Goal: Task Accomplishment & Management: Complete application form

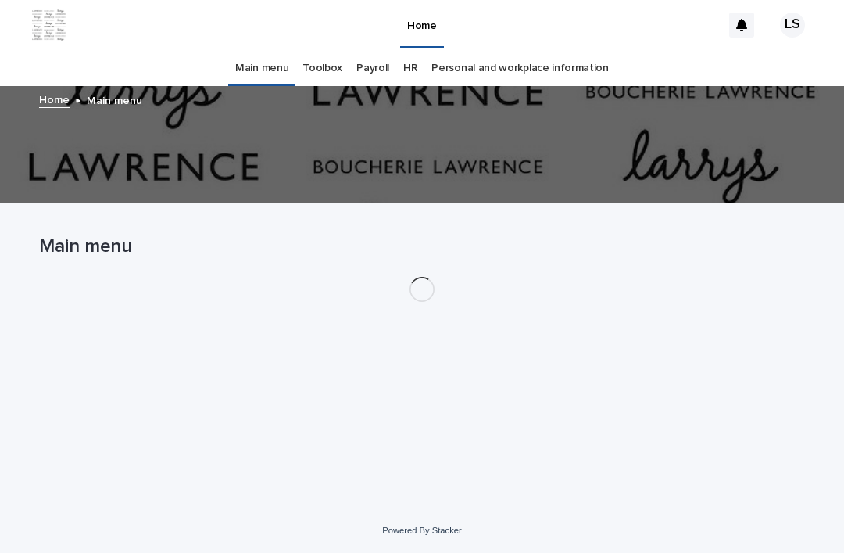
scroll to position [50, 0]
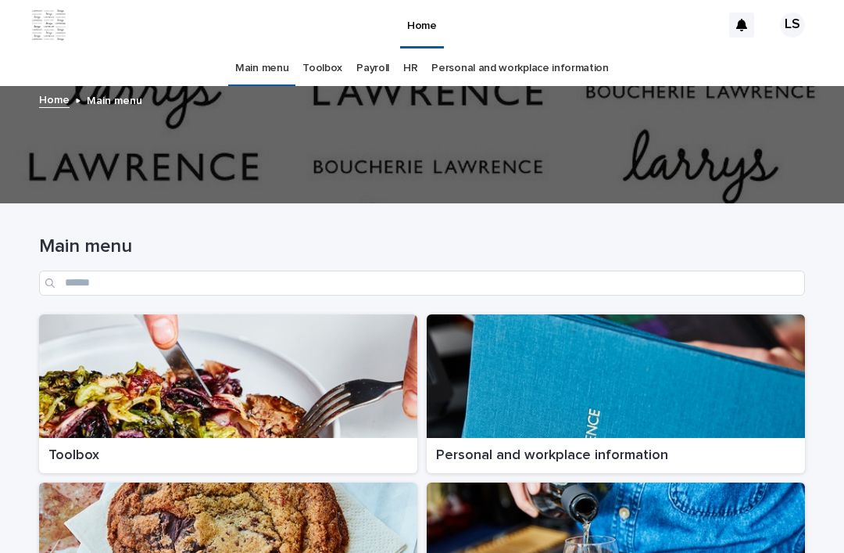
click at [114, 316] on div at bounding box center [228, 375] width 378 height 123
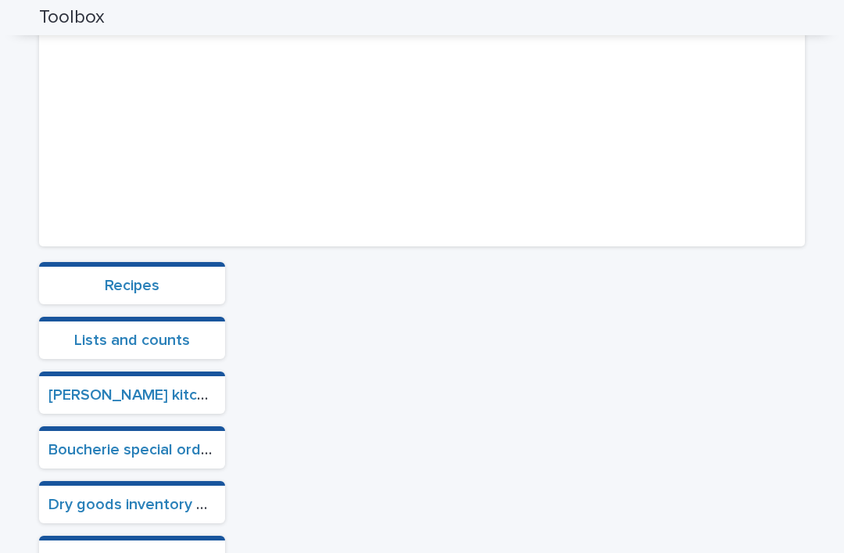
scroll to position [233, 0]
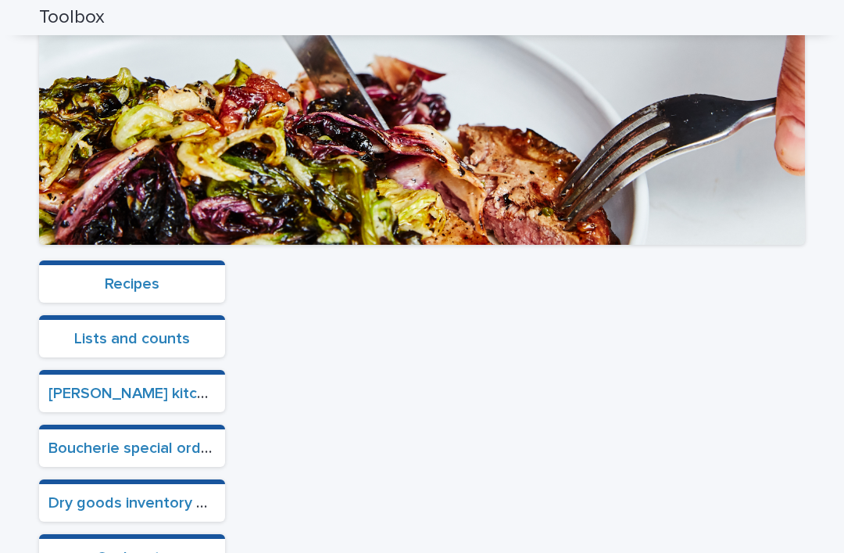
click at [116, 549] on link "Cash outs" at bounding box center [132, 557] width 72 height 16
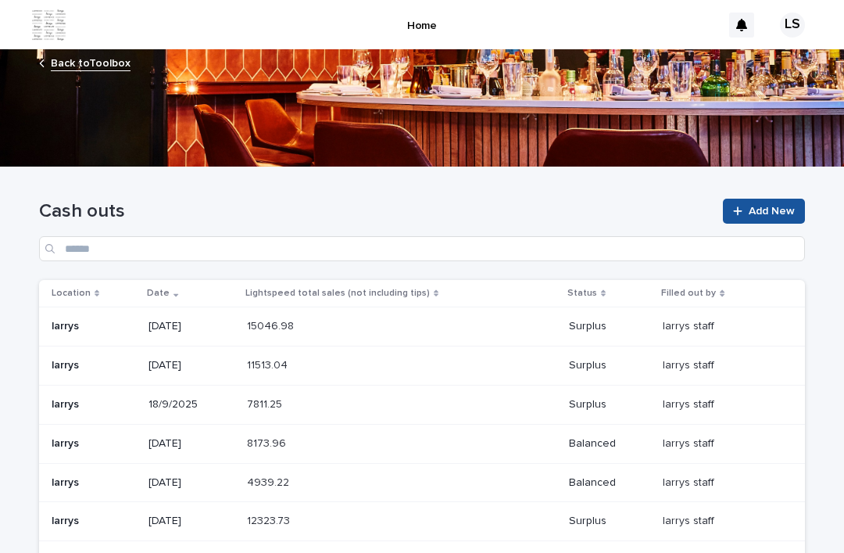
click at [770, 206] on span "Add New" at bounding box center [772, 211] width 46 height 11
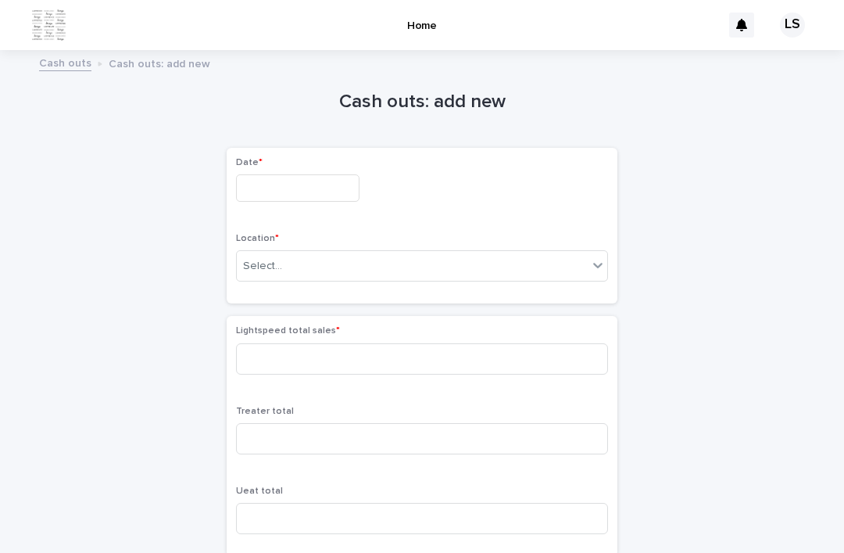
click at [320, 174] on input "text" at bounding box center [297, 187] width 123 height 27
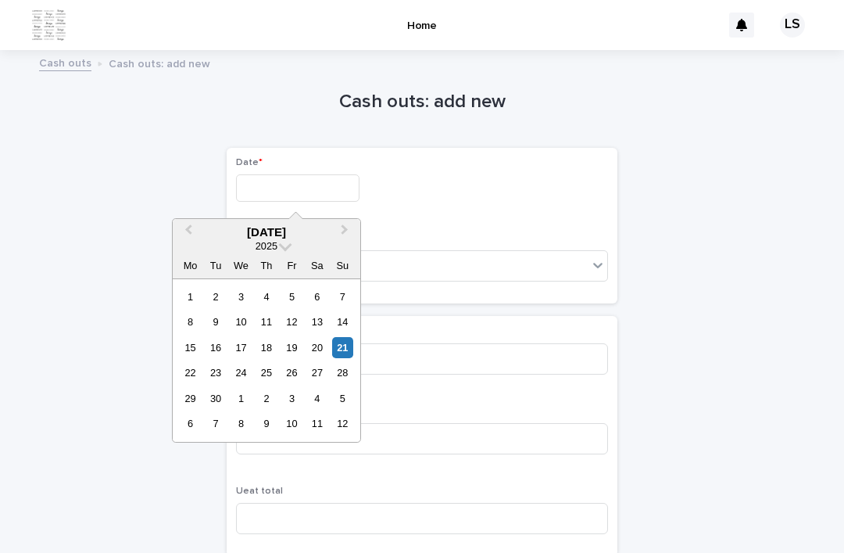
click at [233, 225] on div "[DATE]" at bounding box center [267, 232] width 188 height 14
click at [340, 337] on div "21" at bounding box center [342, 347] width 21 height 21
type input "*********"
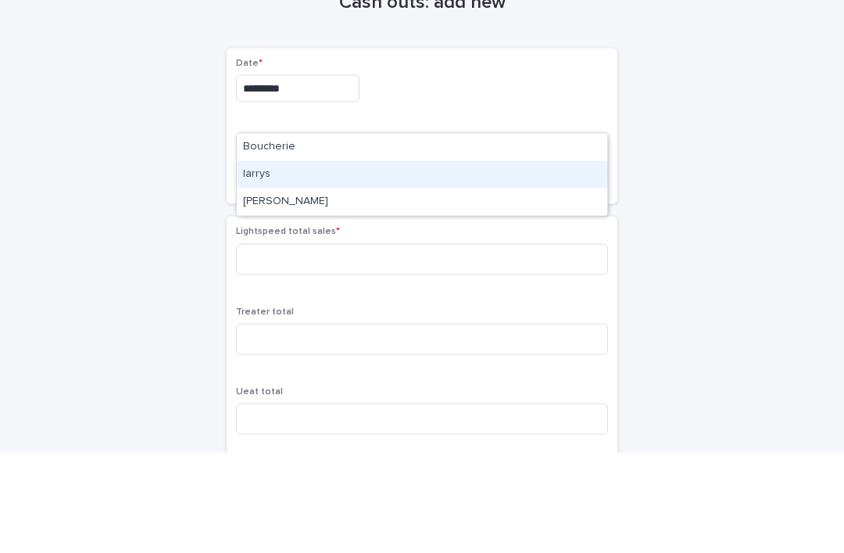
click at [256, 260] on div "larrys" at bounding box center [422, 273] width 370 height 27
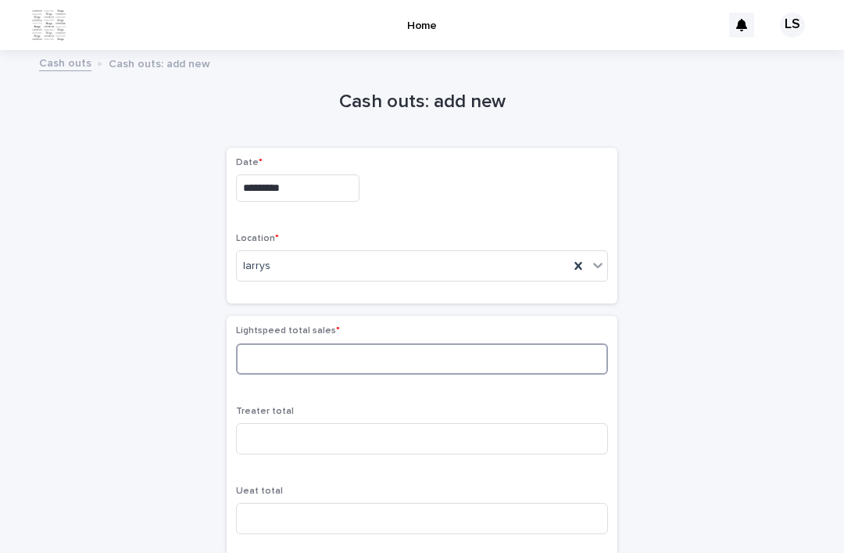
click at [271, 343] on input at bounding box center [422, 358] width 372 height 31
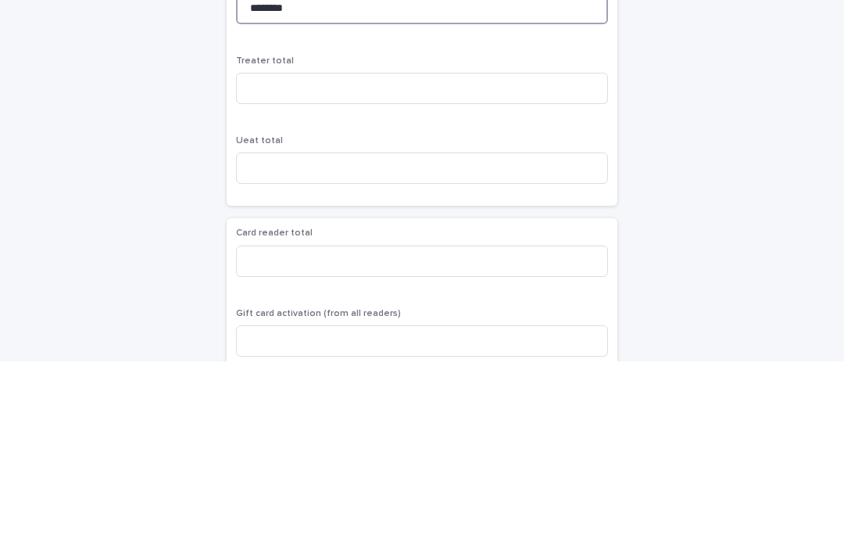
scroll to position [182, 0]
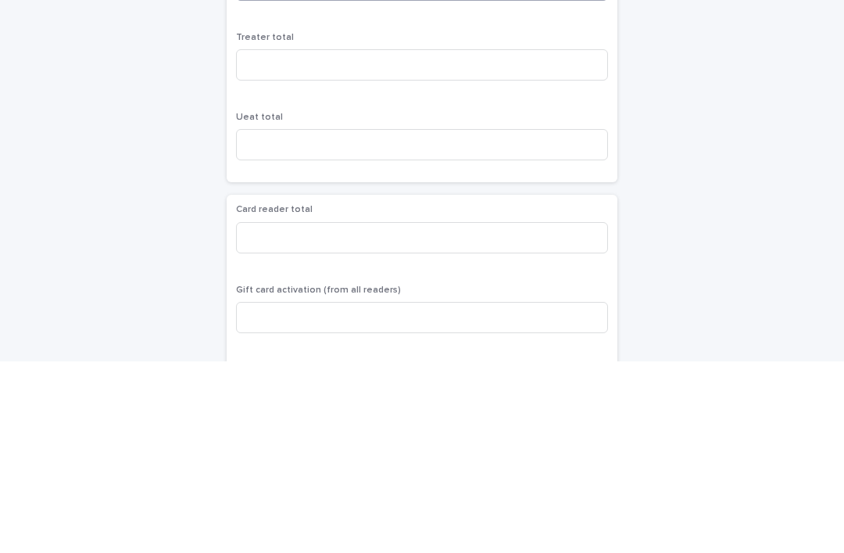
type input "********"
click at [249, 413] on input at bounding box center [422, 428] width 372 height 31
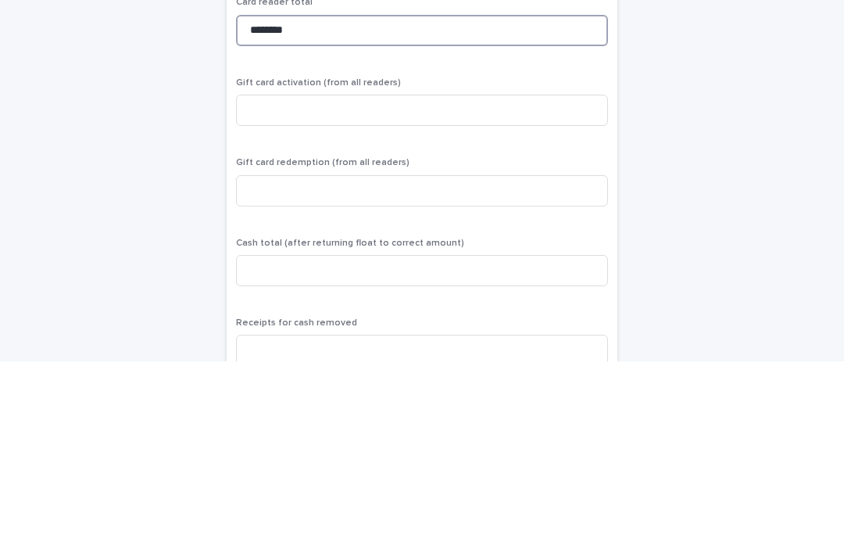
scroll to position [392, 0]
type input "********"
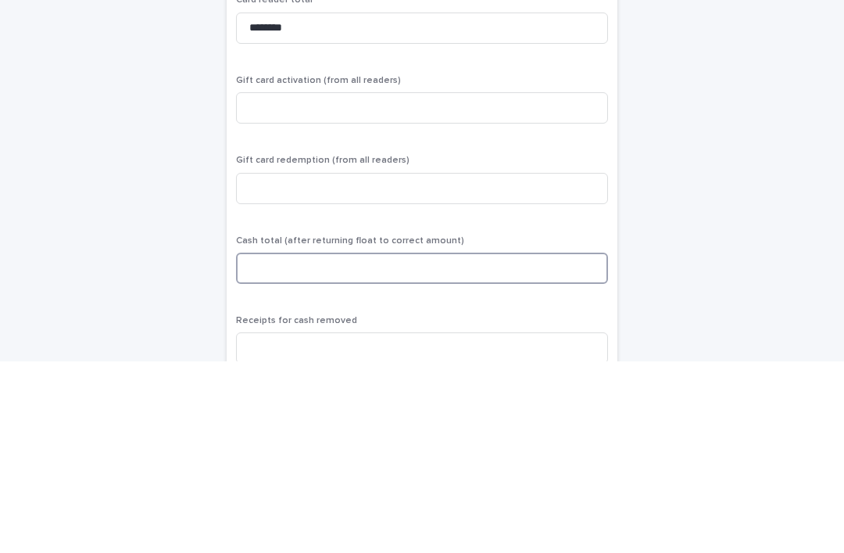
click at [260, 444] on input at bounding box center [422, 459] width 372 height 31
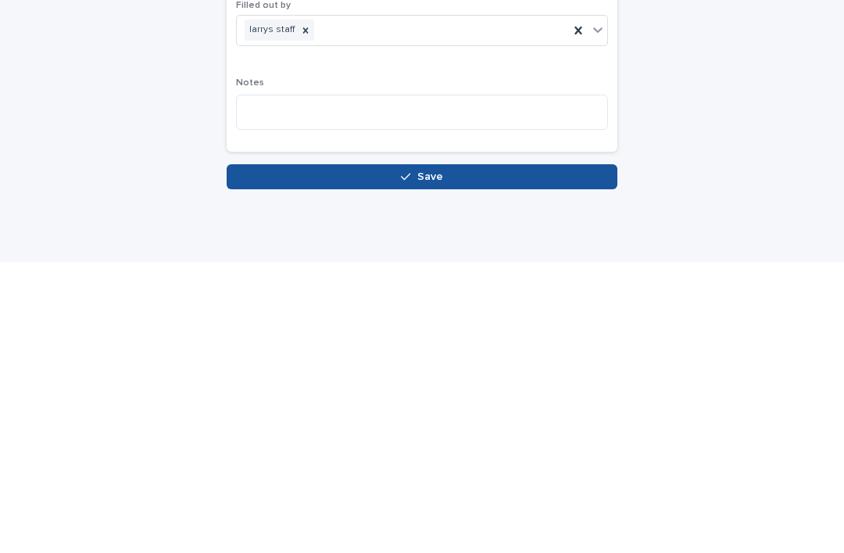
scroll to position [696, 0]
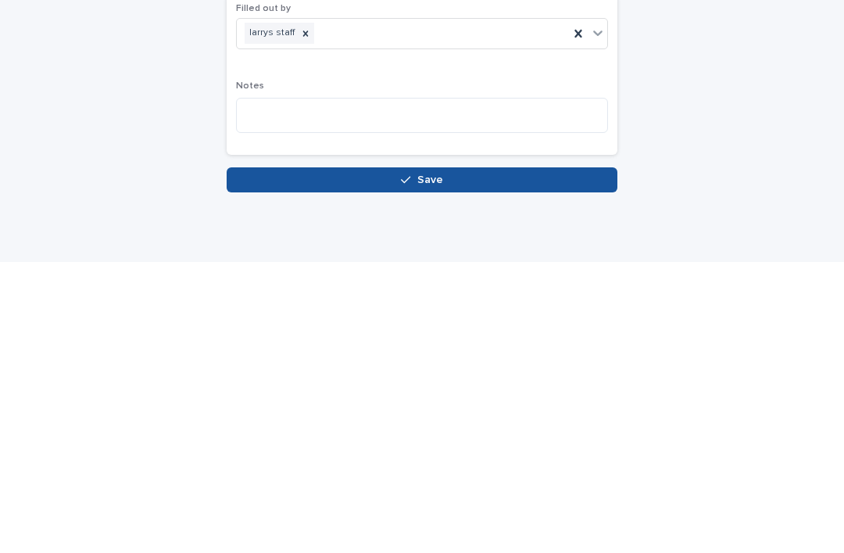
type input "******"
click at [280, 458] on button "Save" at bounding box center [422, 470] width 391 height 25
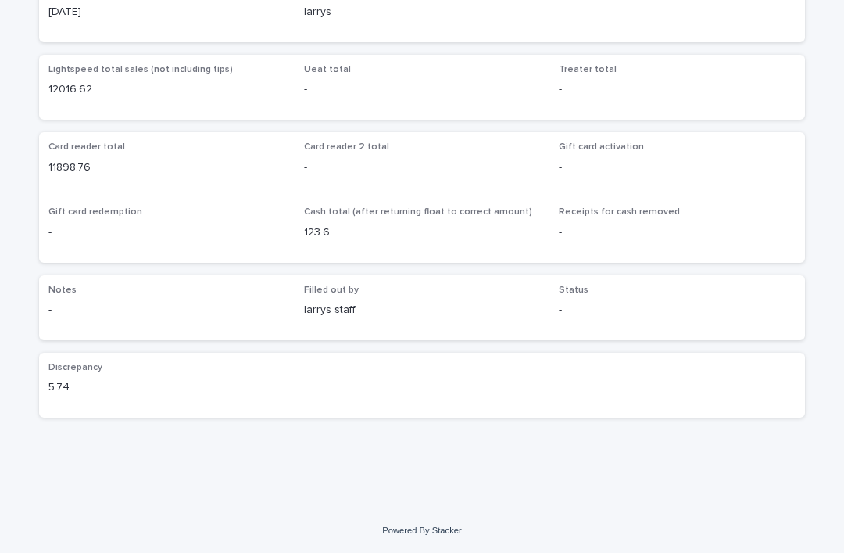
scroll to position [109, 0]
